Goal: Information Seeking & Learning: Learn about a topic

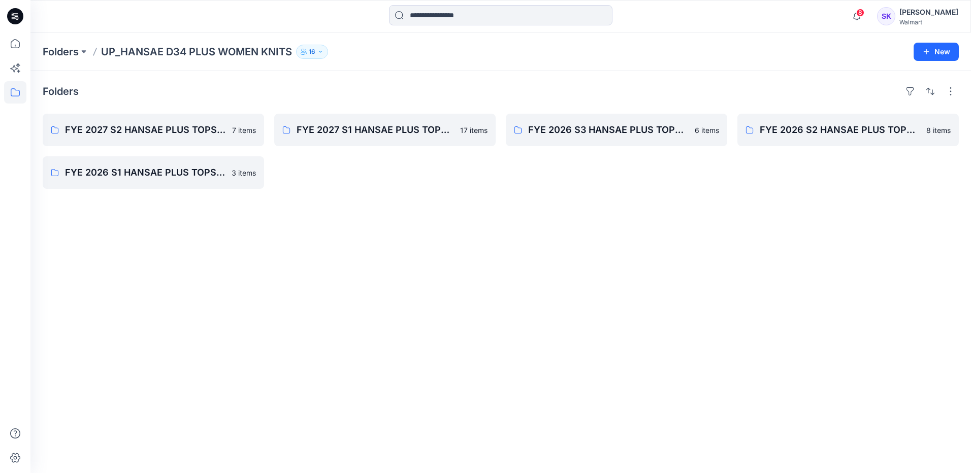
drag, startPoint x: 447, startPoint y: 230, endPoint x: 409, endPoint y: 218, distance: 39.2
click at [447, 230] on div "Folders FYE 2027 S2 HANSAE PLUS TOPS & DRESSES 7 items FYE 2026 S1 HANSAE PLUS …" at bounding box center [500, 272] width 941 height 402
click at [79, 54] on p "Folders" at bounding box center [61, 52] width 36 height 14
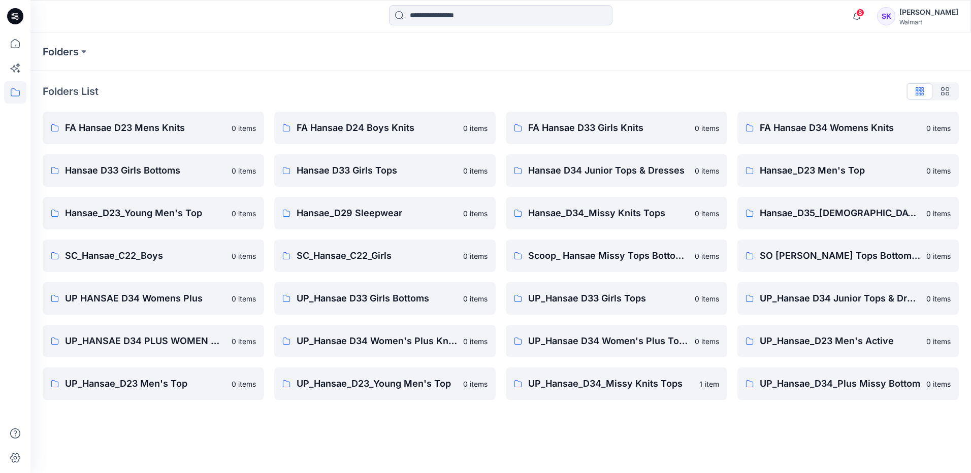
drag, startPoint x: 418, startPoint y: 438, endPoint x: 593, endPoint y: 376, distance: 185.2
click at [419, 437] on div "Folders Folders List FA Hansae D23 Mens Knits 0 items Hansae D33 Girls Bottoms …" at bounding box center [500, 253] width 941 height 441
click at [644, 390] on p "UP_Hansae_D34_Missy Knits Tops" at bounding box center [610, 384] width 165 height 14
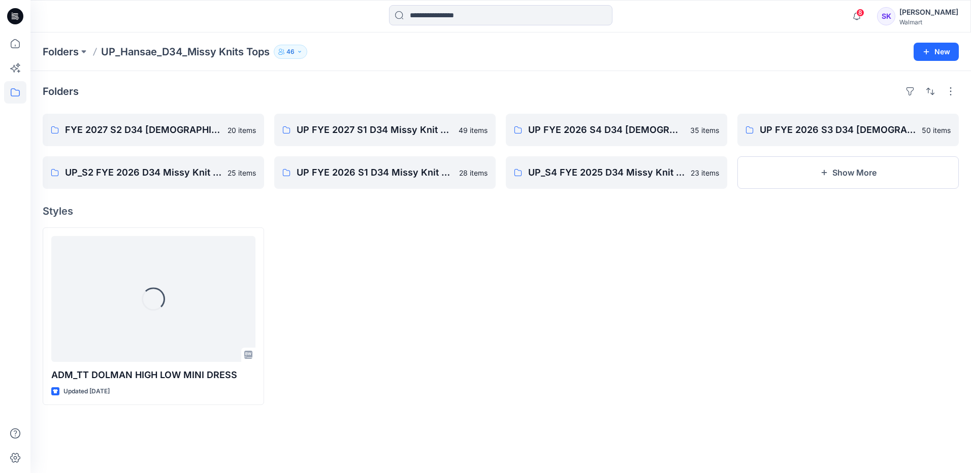
click at [445, 280] on div at bounding box center [384, 317] width 221 height 178
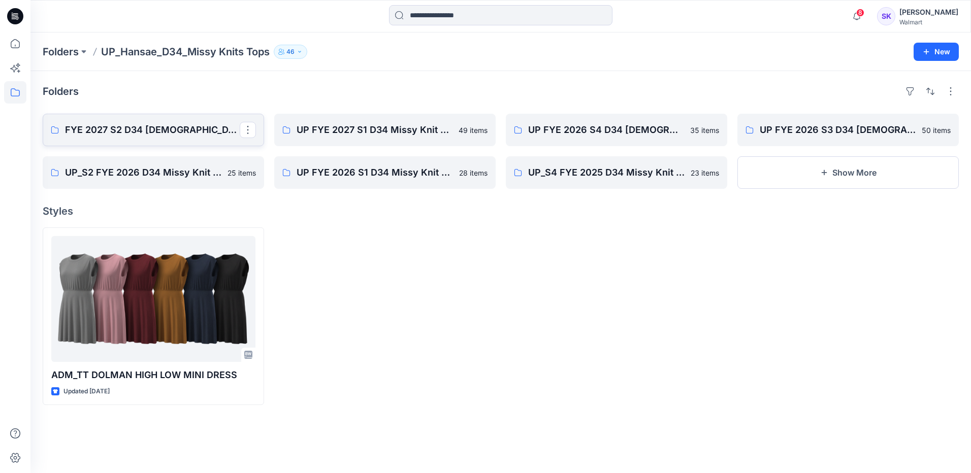
click at [161, 133] on p "FYE 2027 S2 D34 [DEMOGRAPHIC_DATA] Tops - Hansae" at bounding box center [152, 130] width 175 height 14
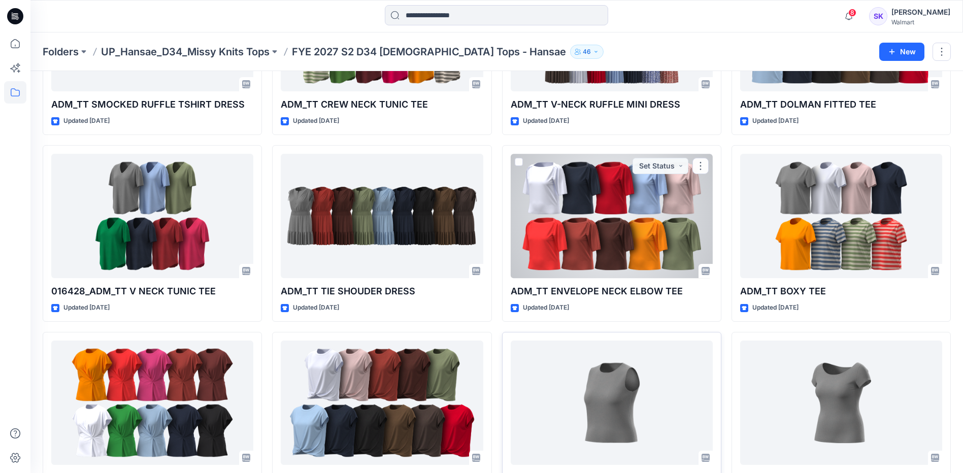
scroll to position [240, 0]
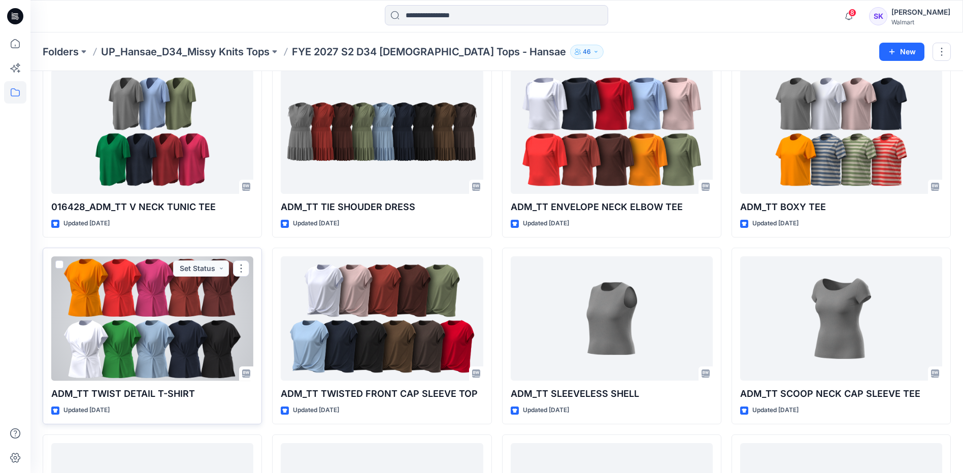
click at [146, 343] on div at bounding box center [152, 318] width 202 height 124
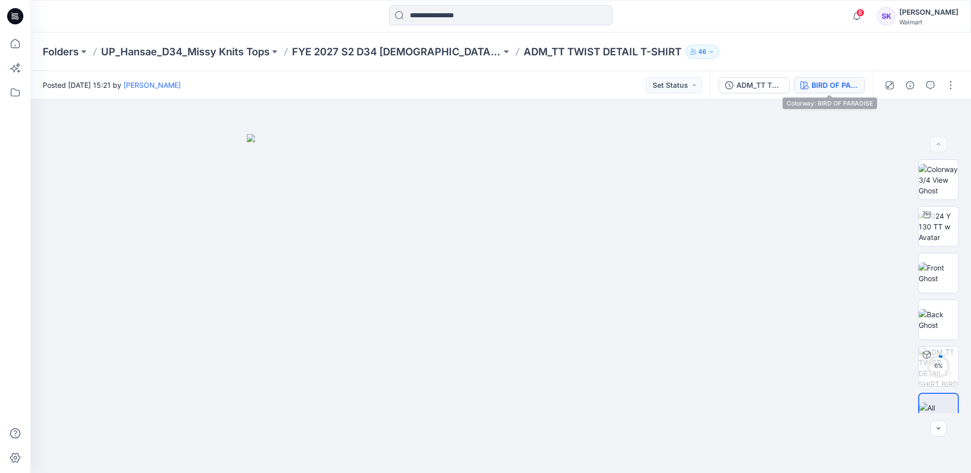
click at [850, 82] on div "BIRD OF PARADISE" at bounding box center [835, 85] width 47 height 11
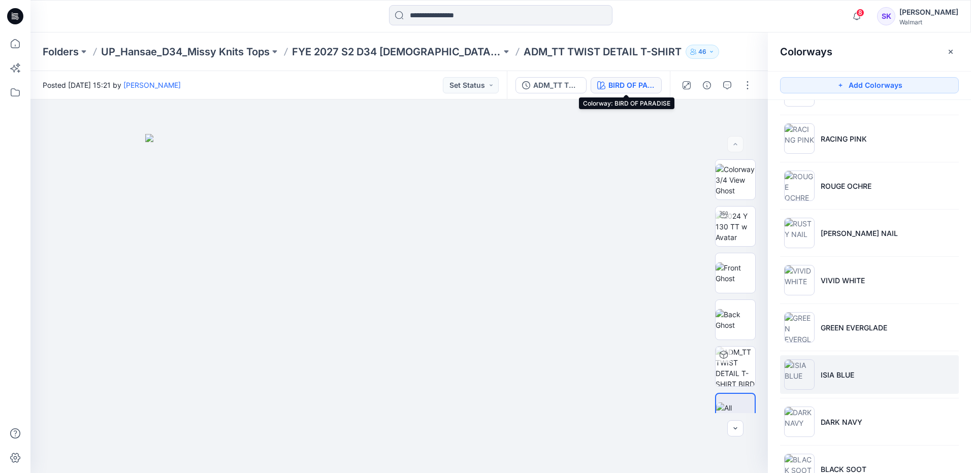
scroll to position [166, 0]
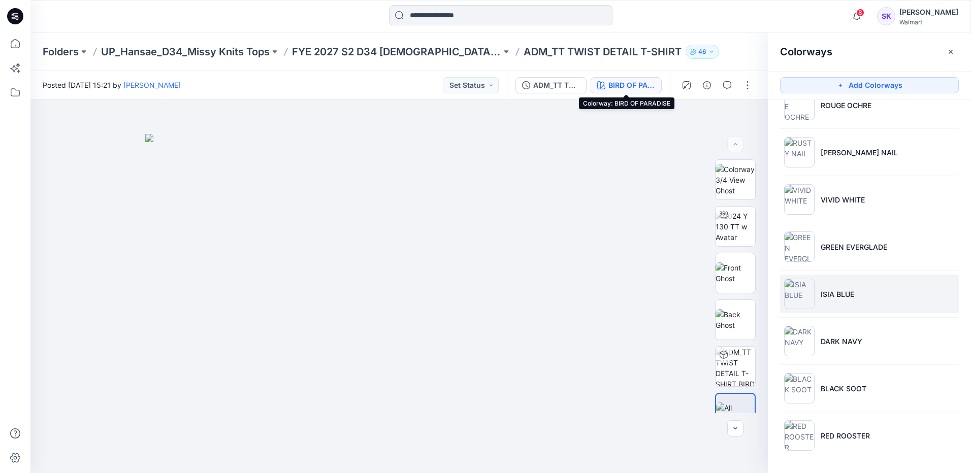
click at [881, 300] on li "ISIA BLUE" at bounding box center [869, 294] width 179 height 39
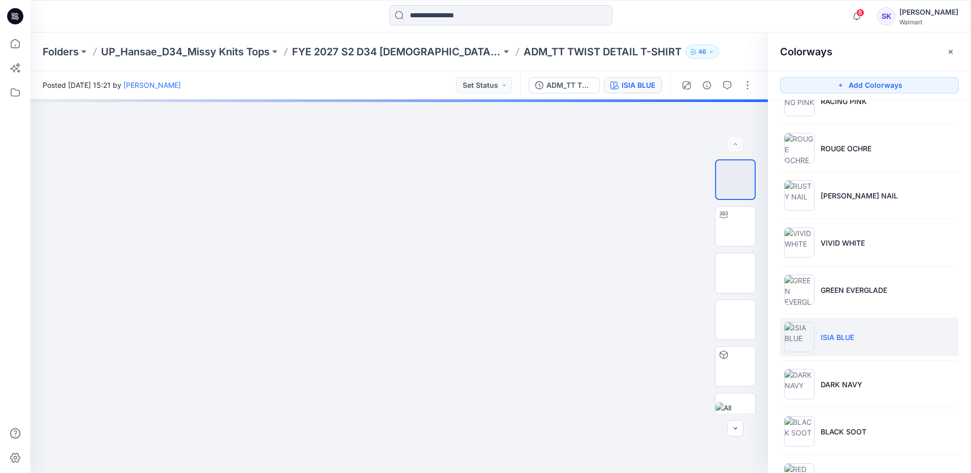
scroll to position [64, 0]
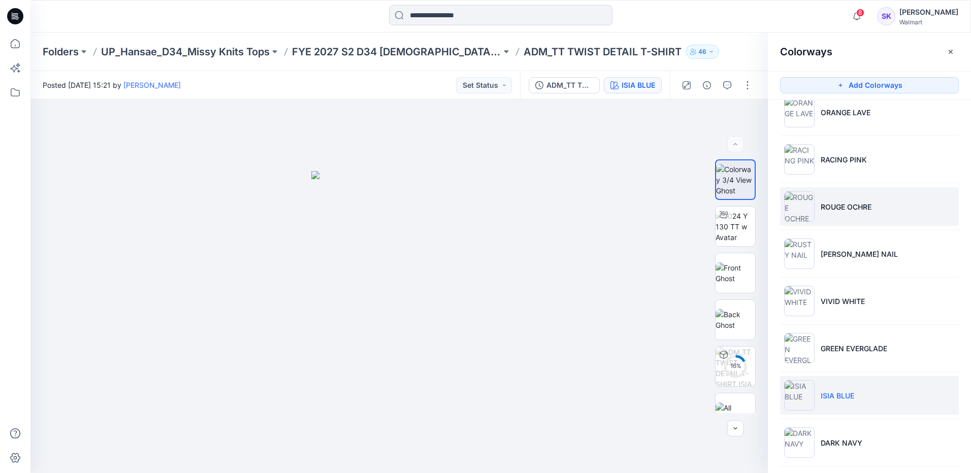
click at [879, 216] on li "ROUGE OCHRE" at bounding box center [869, 206] width 179 height 39
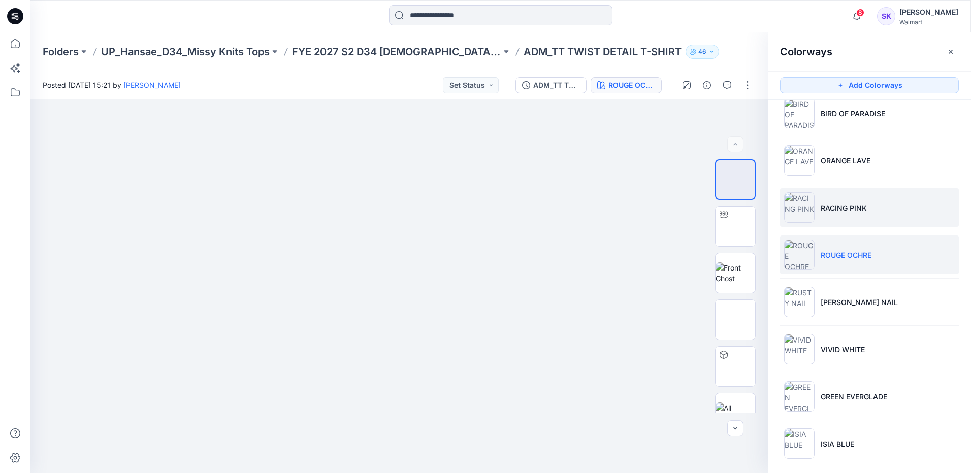
scroll to position [14, 0]
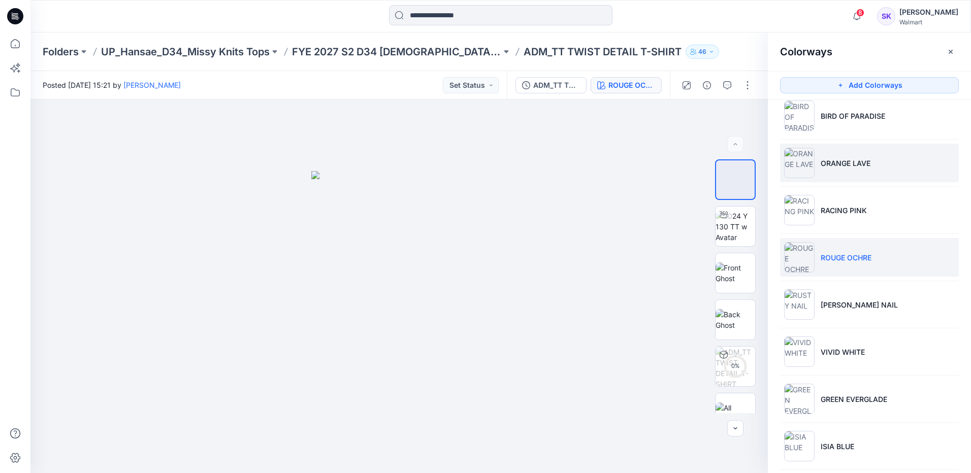
click at [867, 146] on li "ORANGE LAVE" at bounding box center [869, 163] width 179 height 39
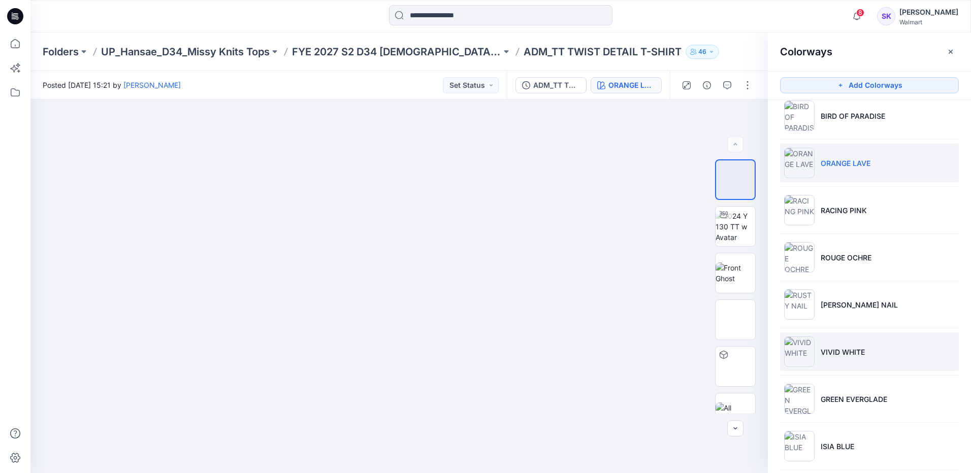
click at [875, 341] on li "VIVID WHITE" at bounding box center [869, 352] width 179 height 39
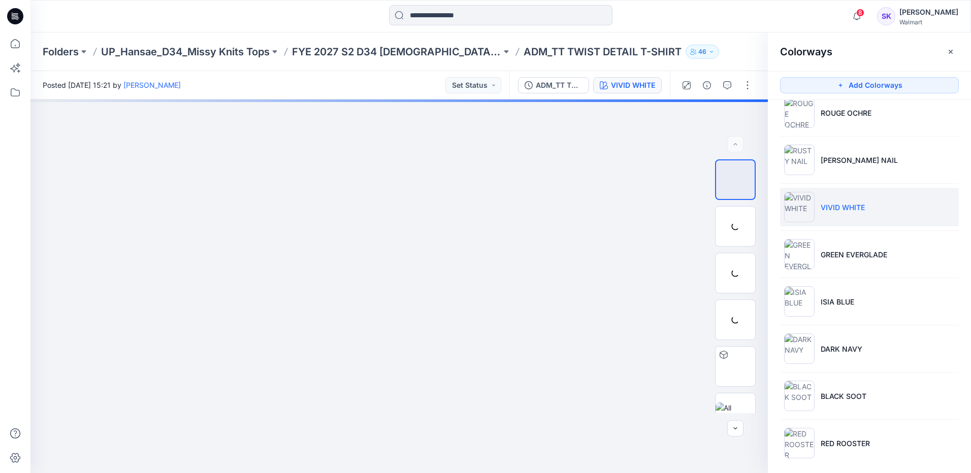
scroll to position [166, 0]
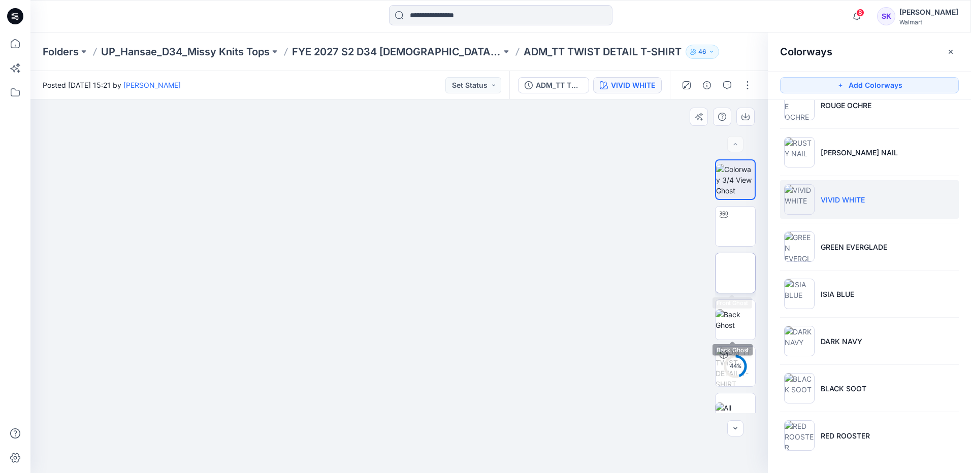
click at [732, 263] on img at bounding box center [736, 273] width 40 height 21
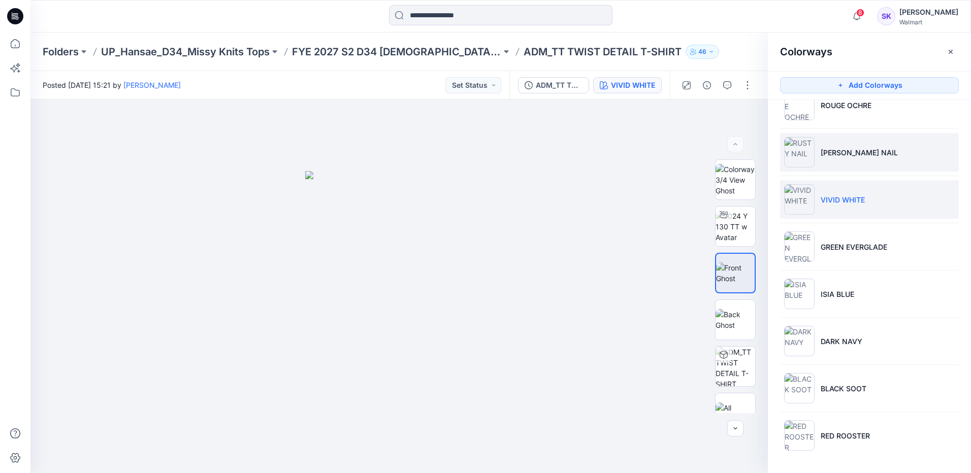
click at [929, 152] on li "[PERSON_NAME] NAIL" at bounding box center [869, 152] width 179 height 39
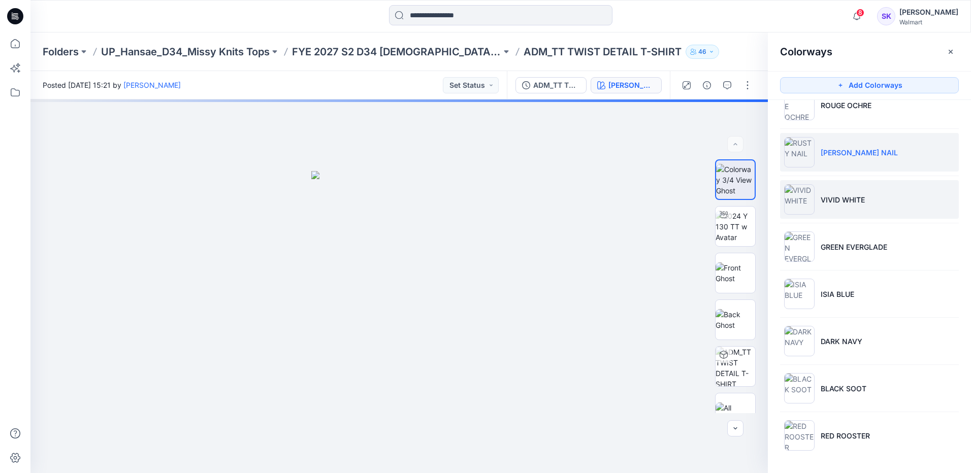
click at [871, 203] on li "VIVID WHITE" at bounding box center [869, 199] width 179 height 39
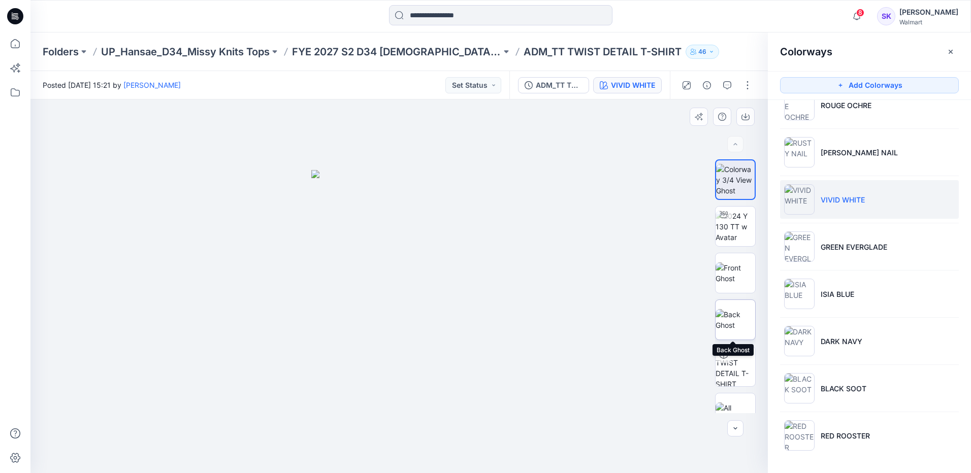
click at [738, 328] on img at bounding box center [736, 319] width 40 height 21
